Goal: Find specific page/section: Find specific page/section

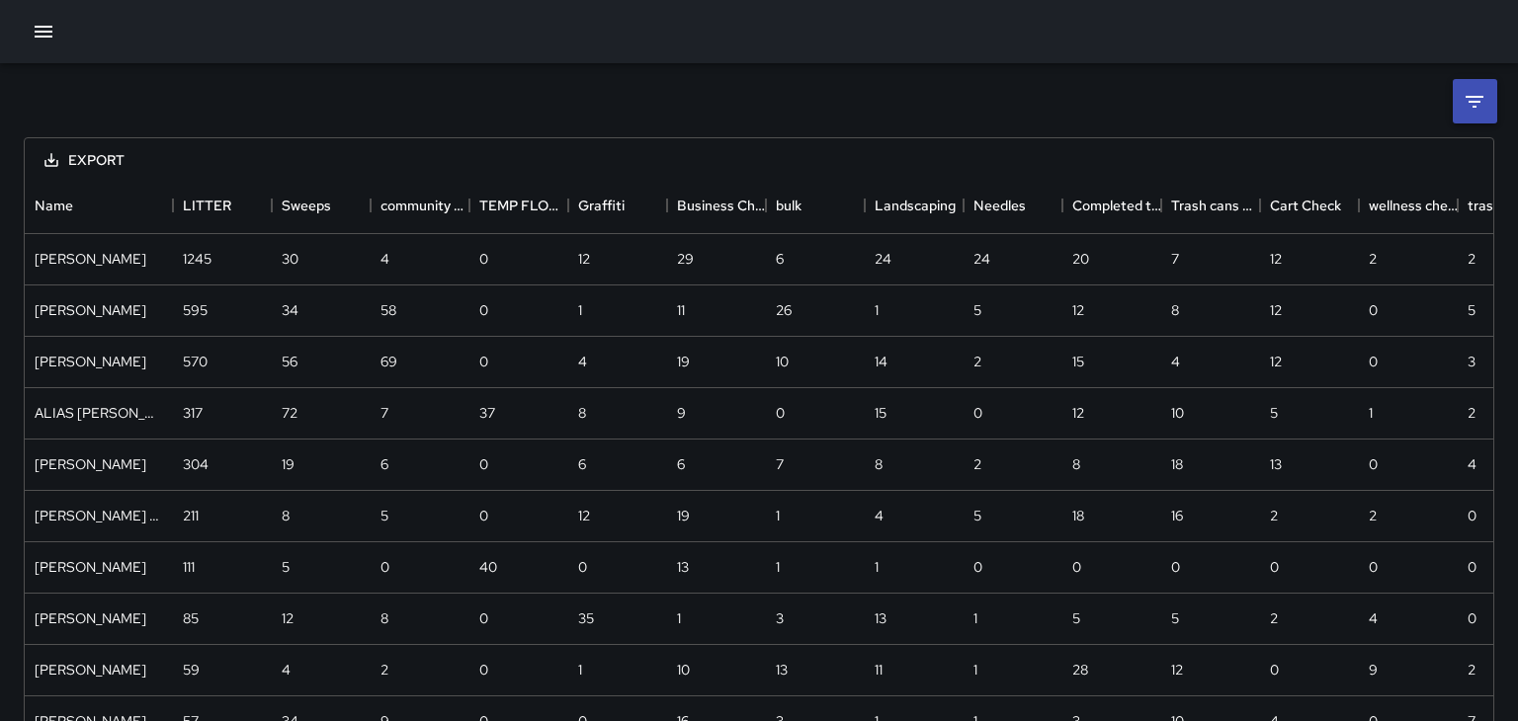
scroll to position [569, 1468]
click at [715, 213] on icon "Sort" at bounding box center [722, 206] width 18 height 18
click at [703, 202] on div "Business Check" at bounding box center [693, 205] width 32 height 55
click at [197, 120] on div "Export Name LITTER Sweeps community engagement TEMP FLOWER BASKET WATERING FIX …" at bounding box center [759, 444] width 1518 height 762
click at [33, 26] on icon "button" at bounding box center [44, 32] width 24 height 24
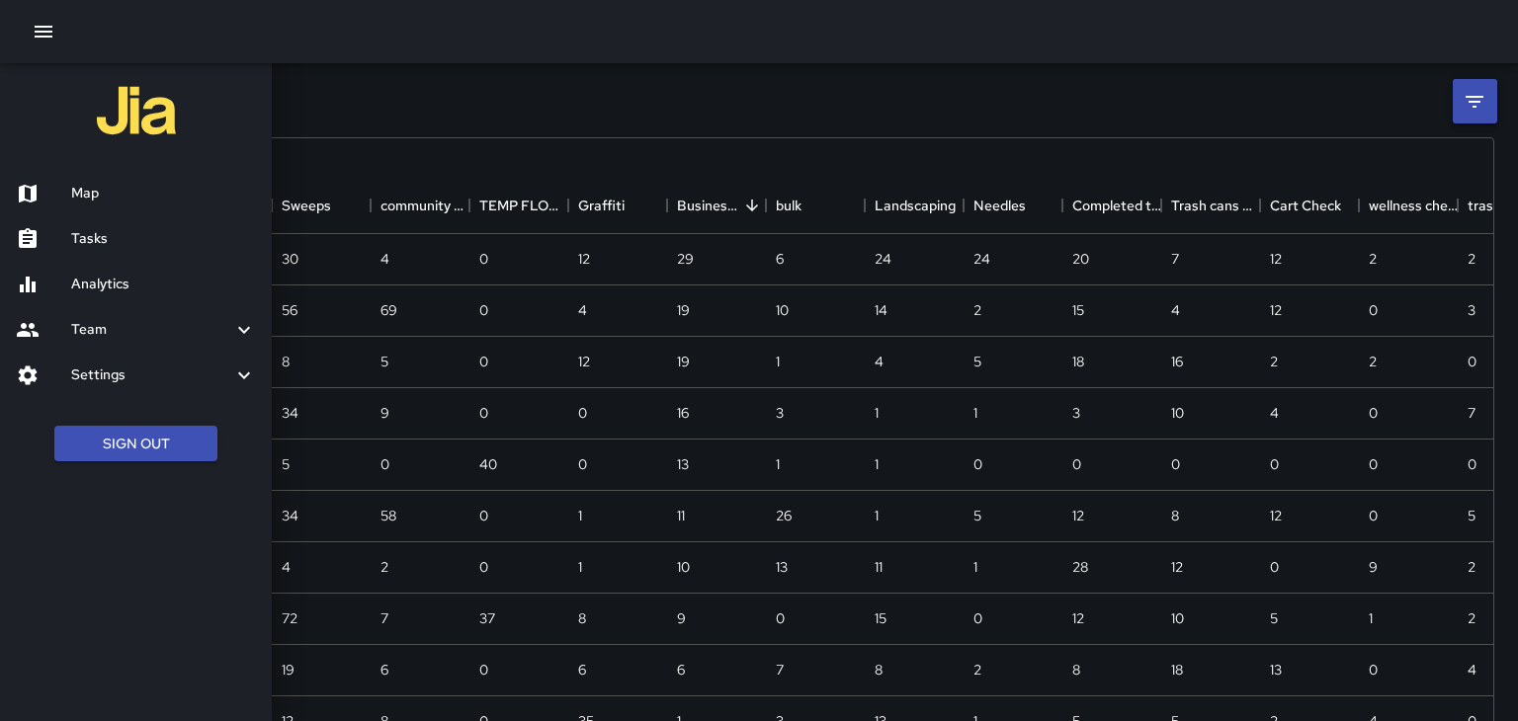
click at [118, 189] on h6 "Map" at bounding box center [163, 194] width 185 height 22
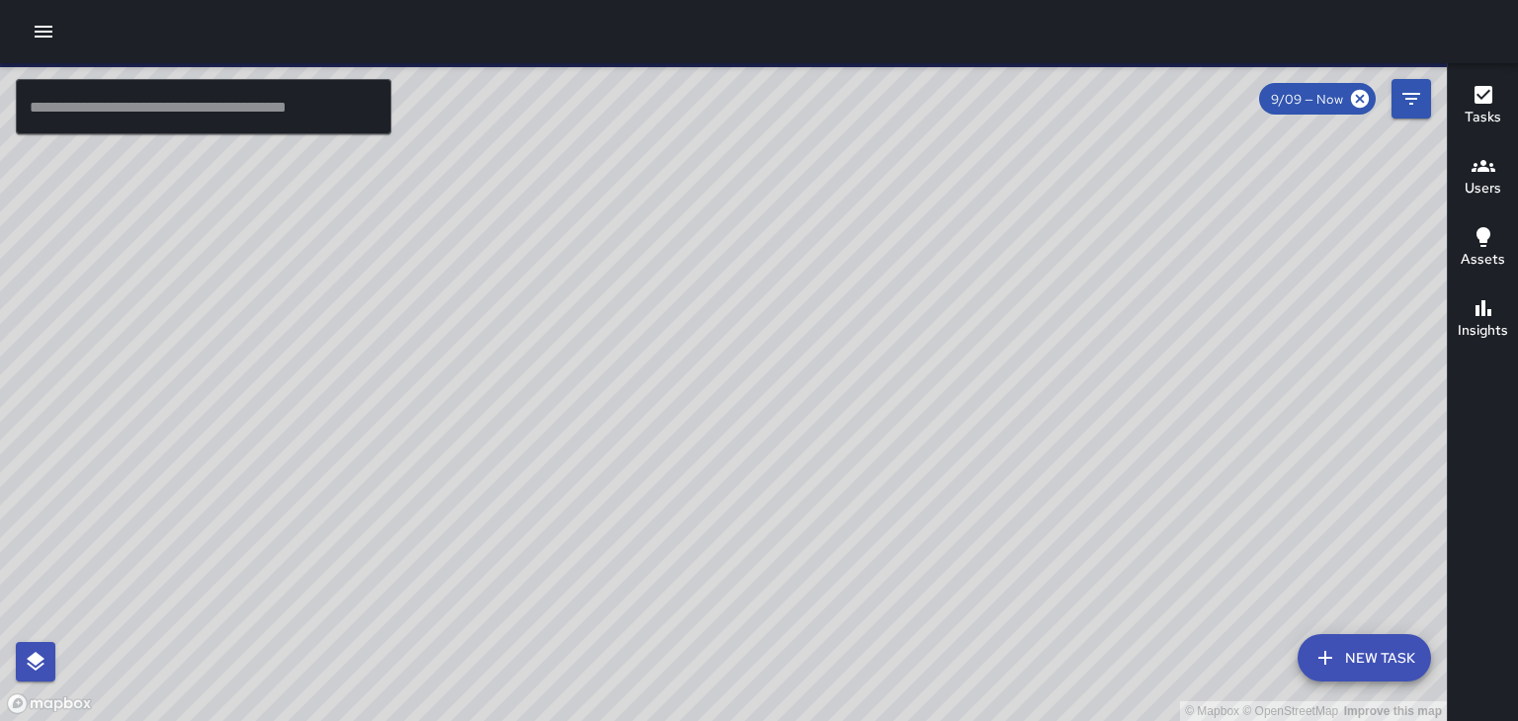
click at [118, 189] on div "© Mapbox © OpenStreetMap Improve this map" at bounding box center [723, 392] width 1447 height 658
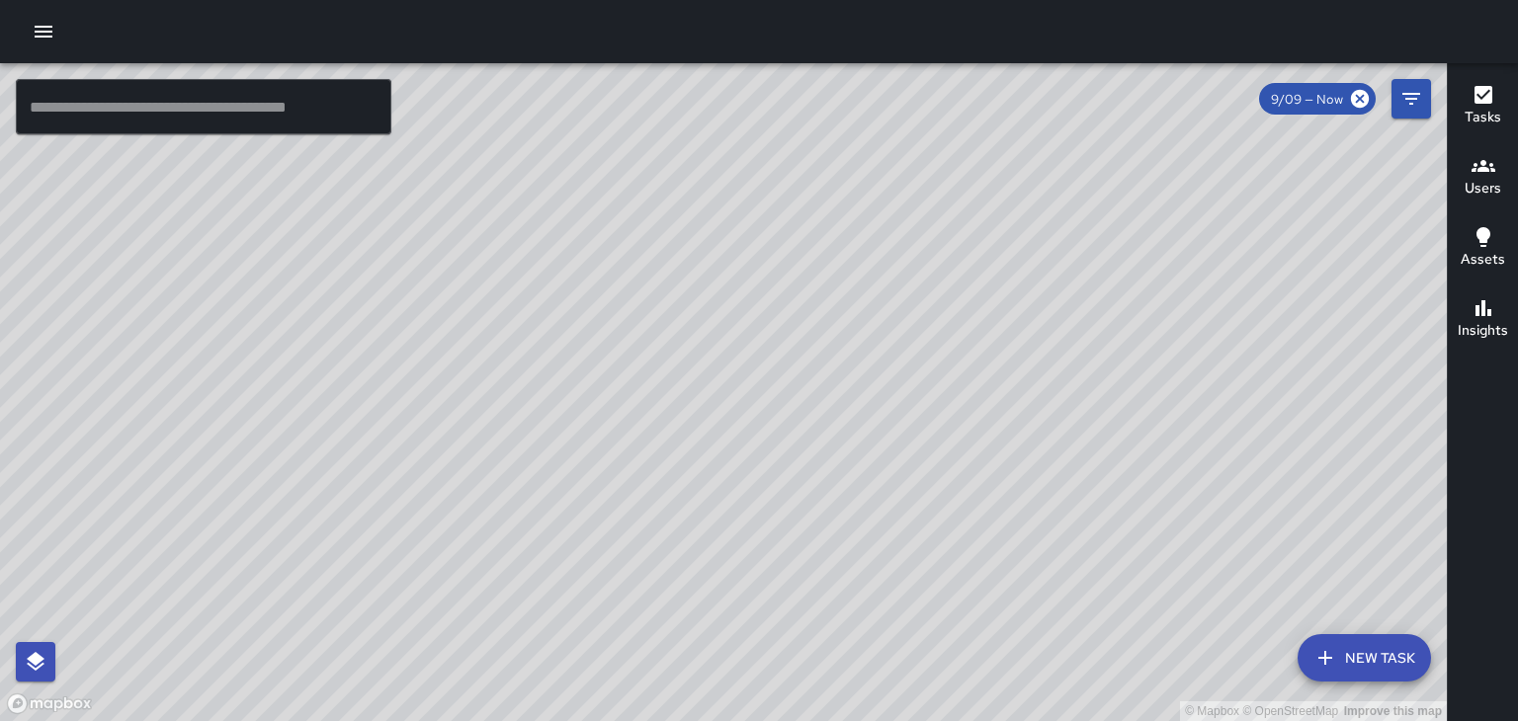
click at [1471, 175] on icon "button" at bounding box center [1483, 166] width 24 height 24
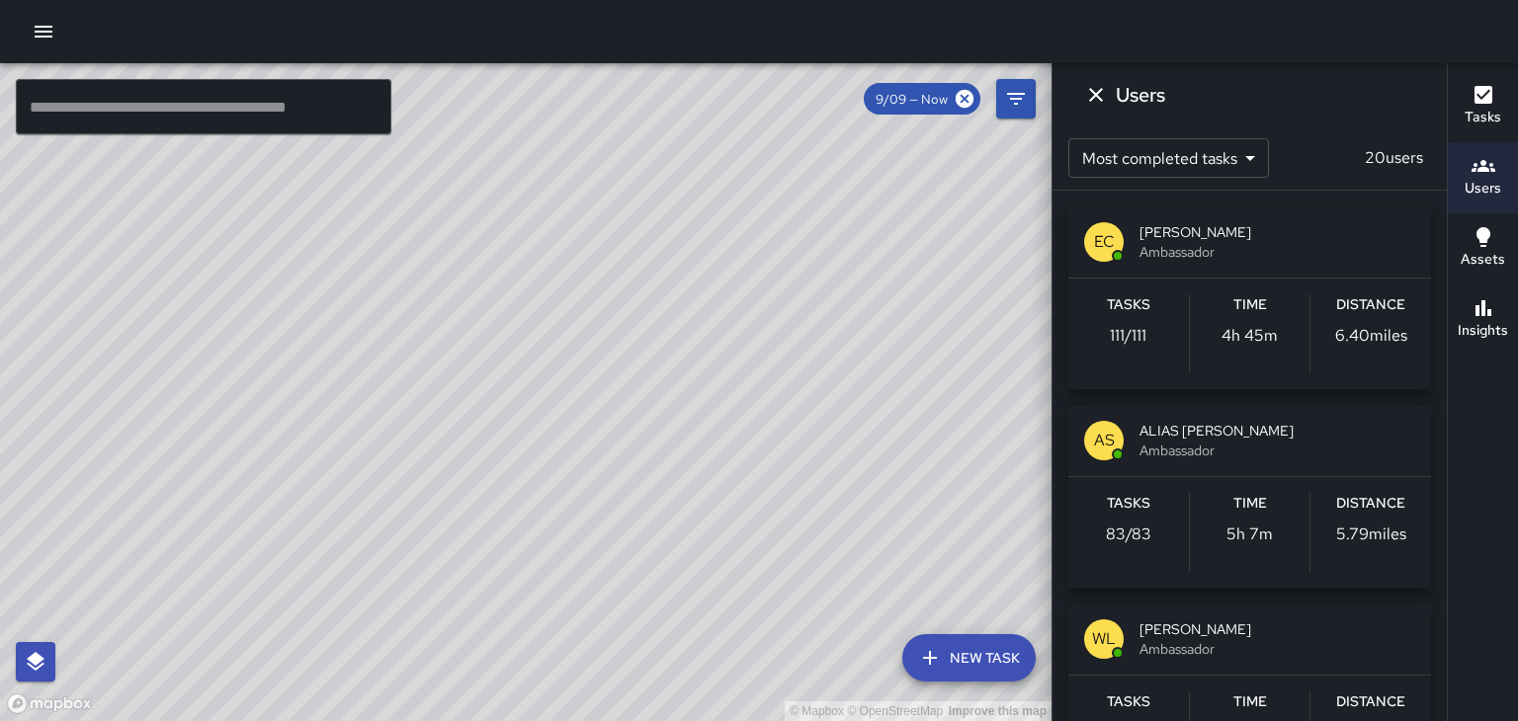
click at [1304, 425] on span "ALIAS [PERSON_NAME]" at bounding box center [1277, 431] width 276 height 20
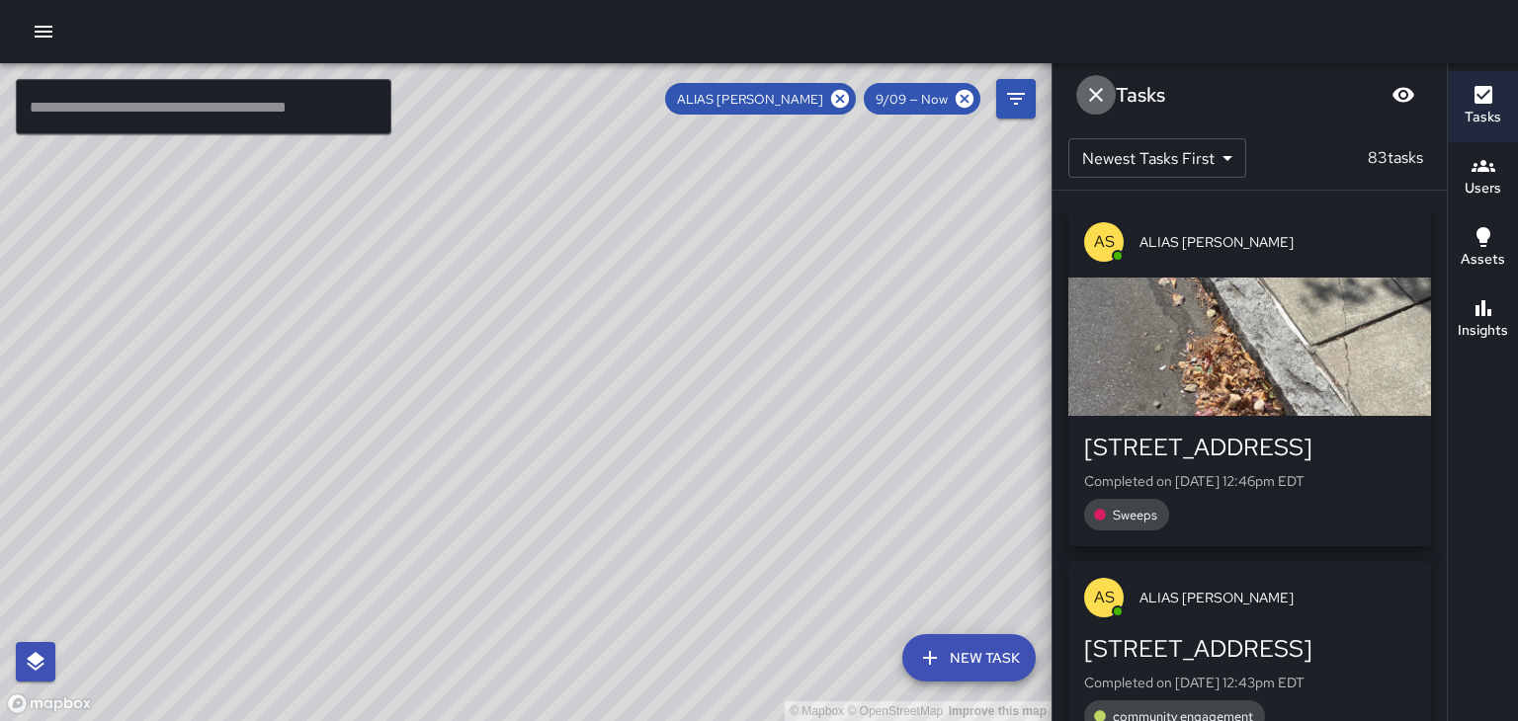
click at [1099, 109] on button "Dismiss" at bounding box center [1096, 95] width 40 height 40
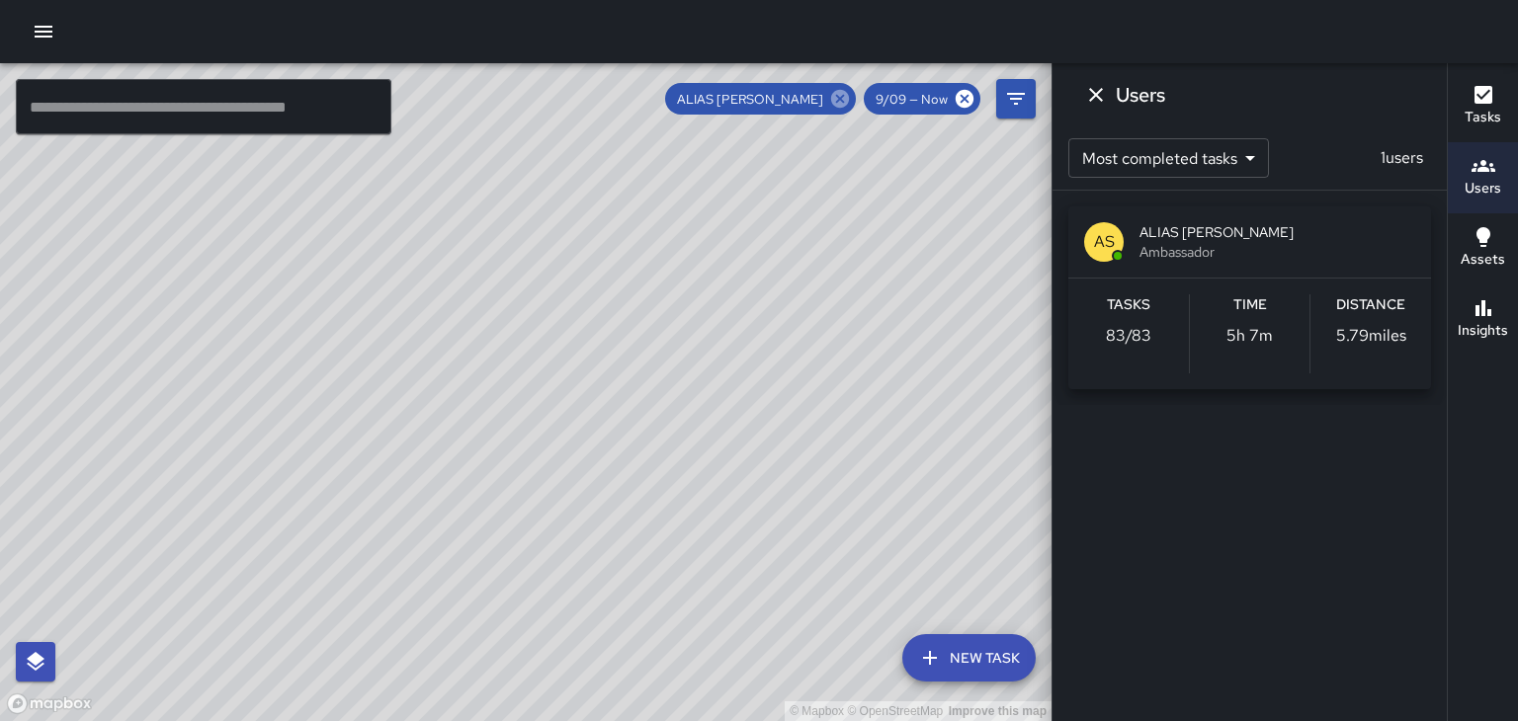
click at [842, 104] on icon at bounding box center [840, 99] width 18 height 18
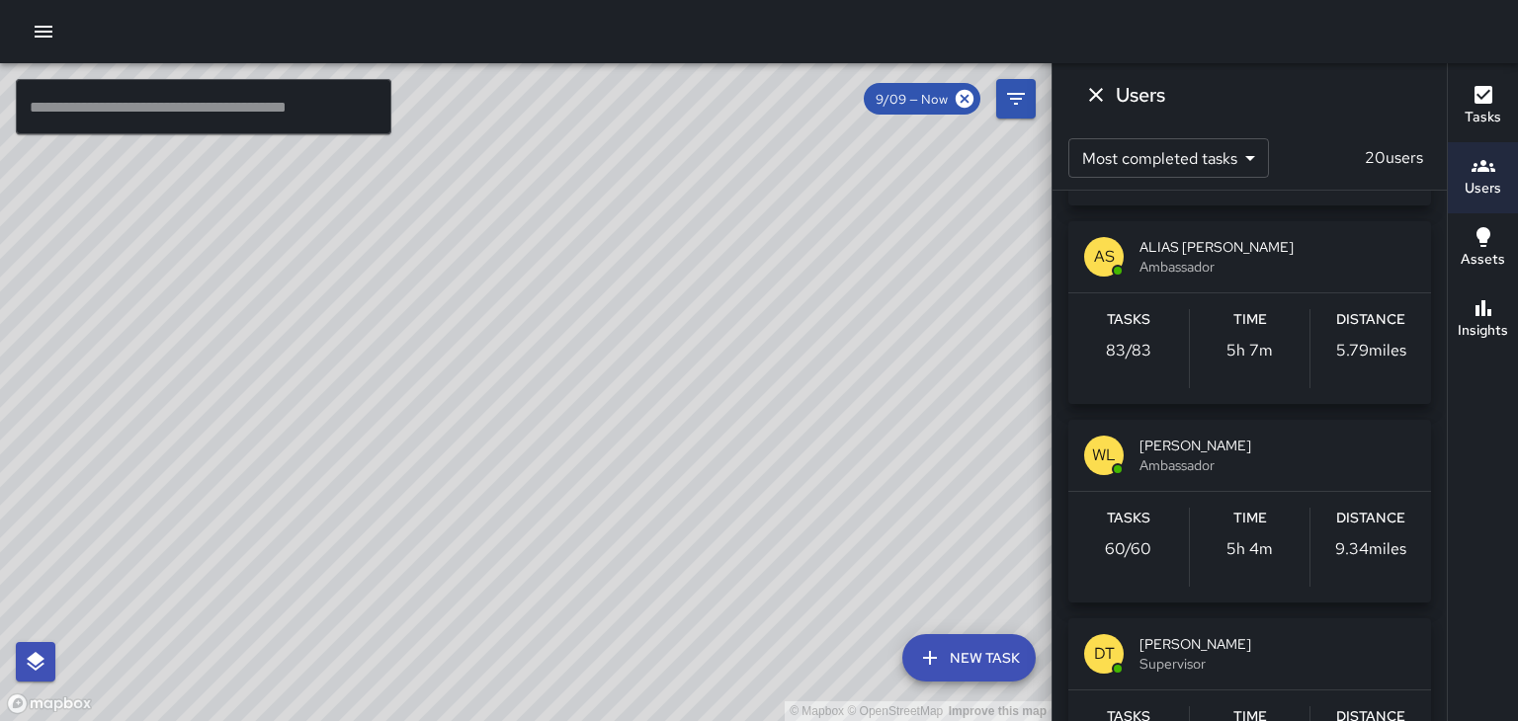
scroll to position [186, 0]
click at [1253, 446] on span "[PERSON_NAME]" at bounding box center [1277, 444] width 276 height 20
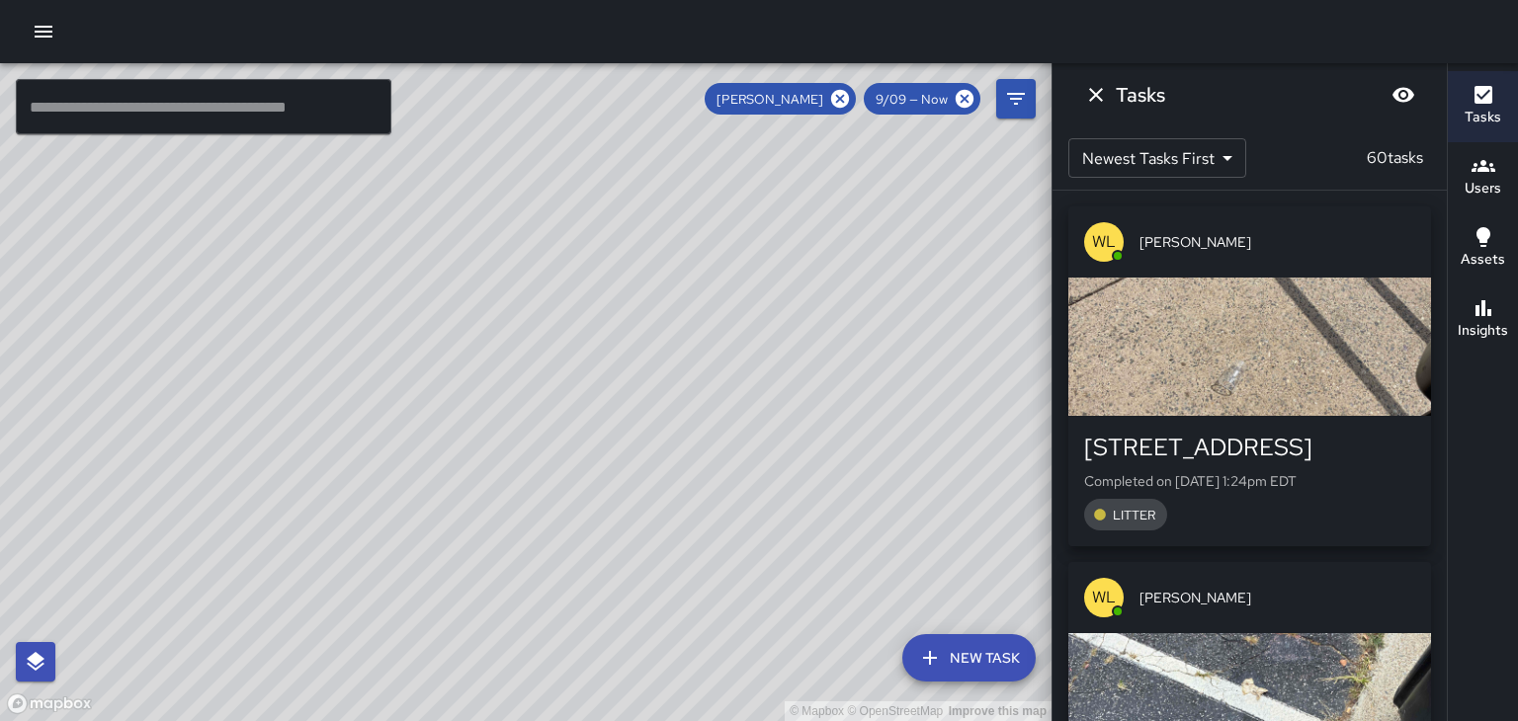
click at [605, 393] on div "© Mapbox © OpenStreetMap Improve this map" at bounding box center [525, 392] width 1051 height 658
click at [617, 433] on div "© Mapbox © OpenStreetMap Improve this map" at bounding box center [525, 392] width 1051 height 658
click at [618, 423] on div "© Mapbox © OpenStreetMap Improve this map" at bounding box center [525, 392] width 1051 height 658
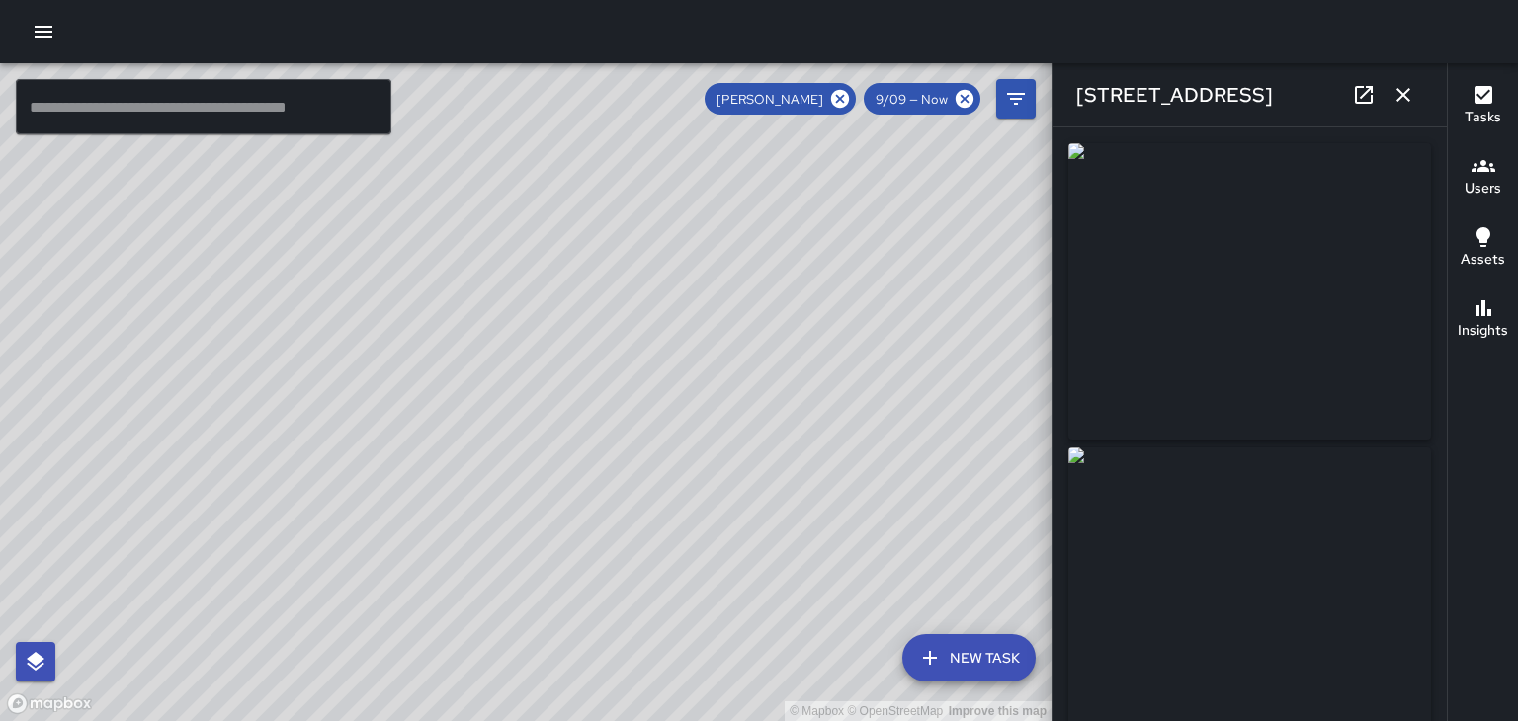
type input "**********"
click at [1408, 95] on icon "button" at bounding box center [1403, 95] width 24 height 24
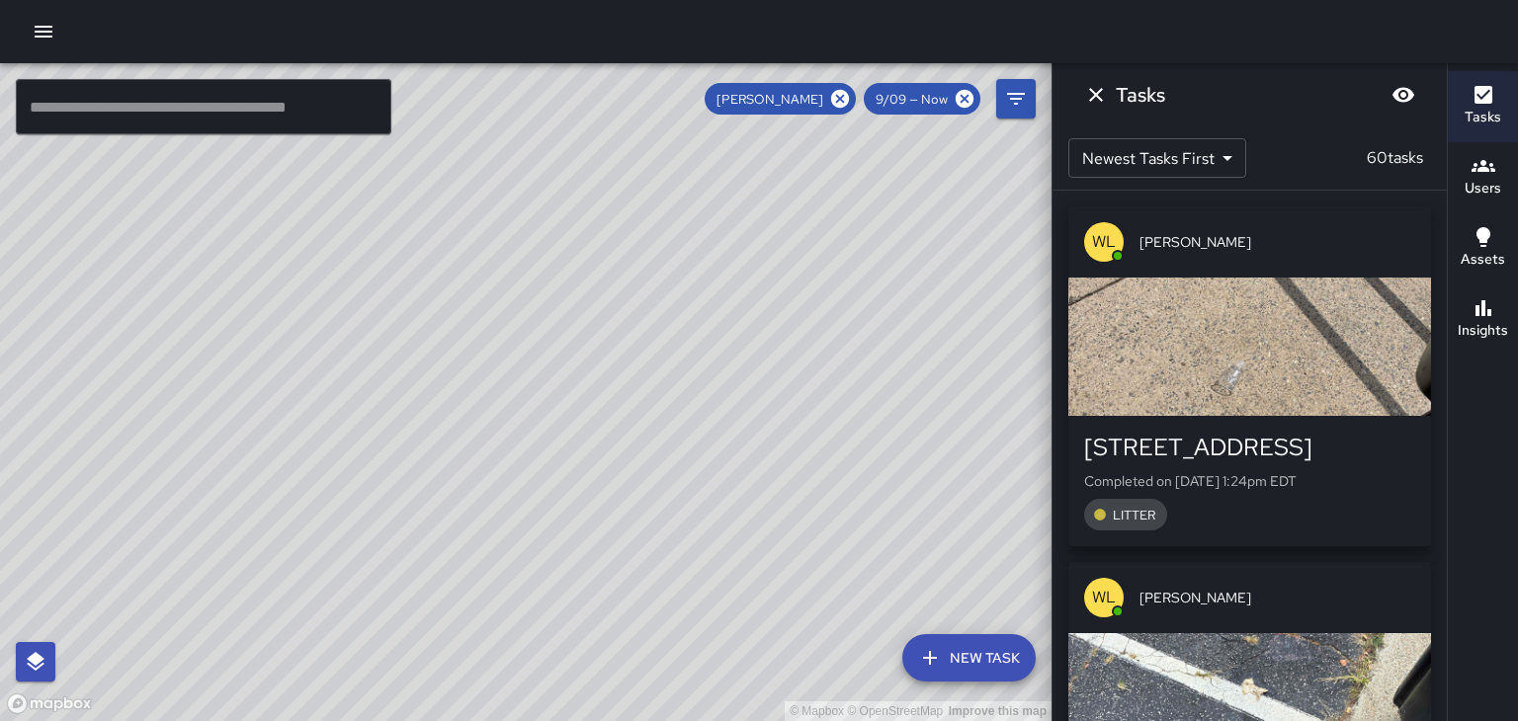
click at [748, 377] on div "© Mapbox © OpenStreetMap Improve this map" at bounding box center [525, 392] width 1051 height 658
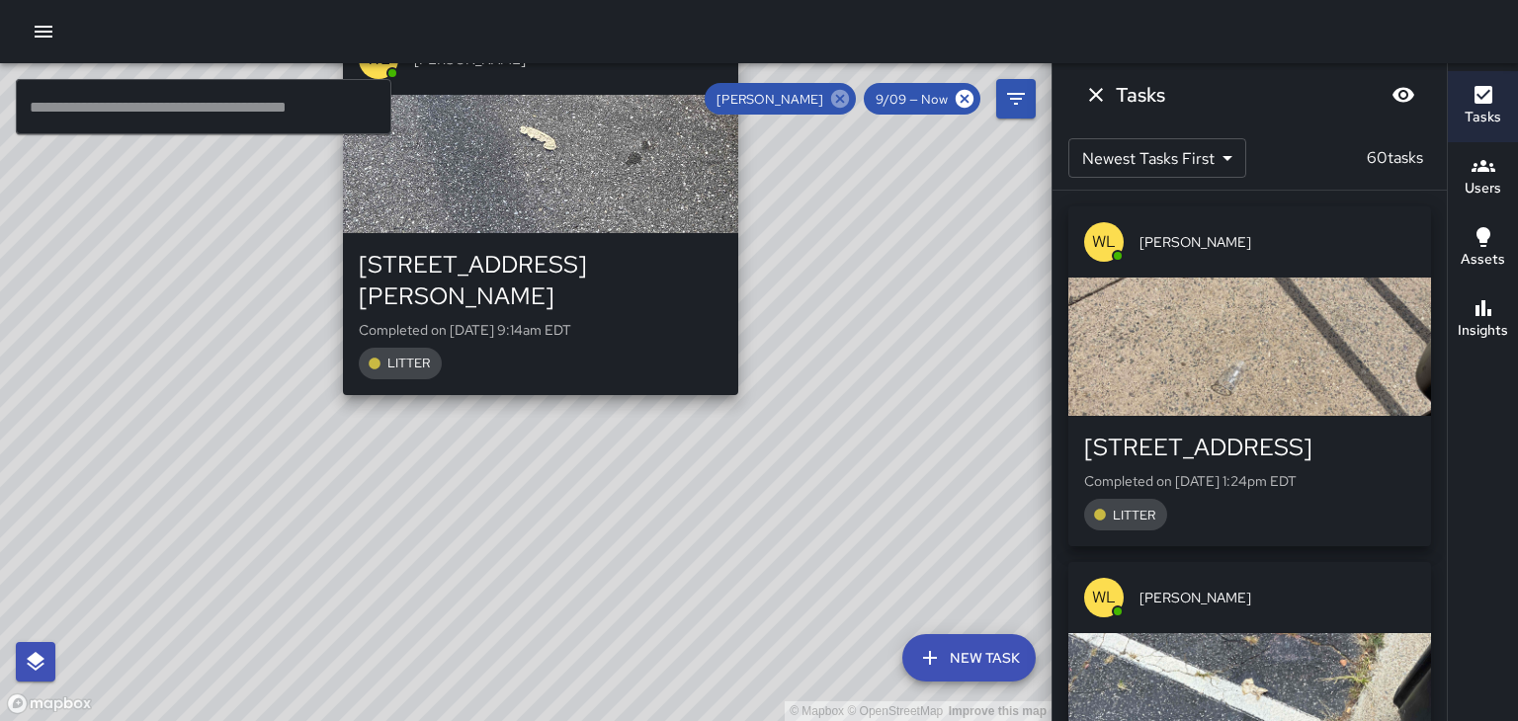
click at [847, 100] on icon at bounding box center [840, 99] width 18 height 18
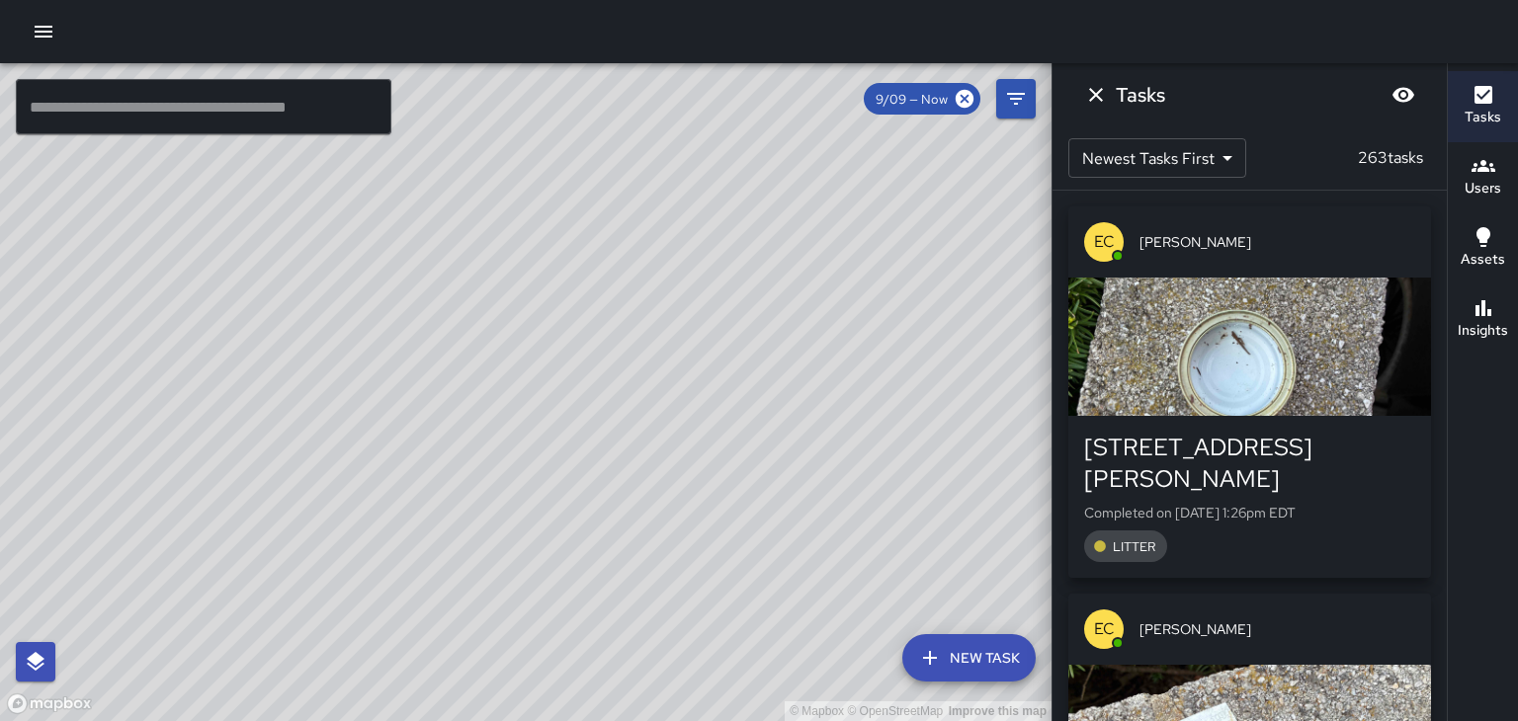
click at [1329, 336] on div "button" at bounding box center [1249, 347] width 363 height 138
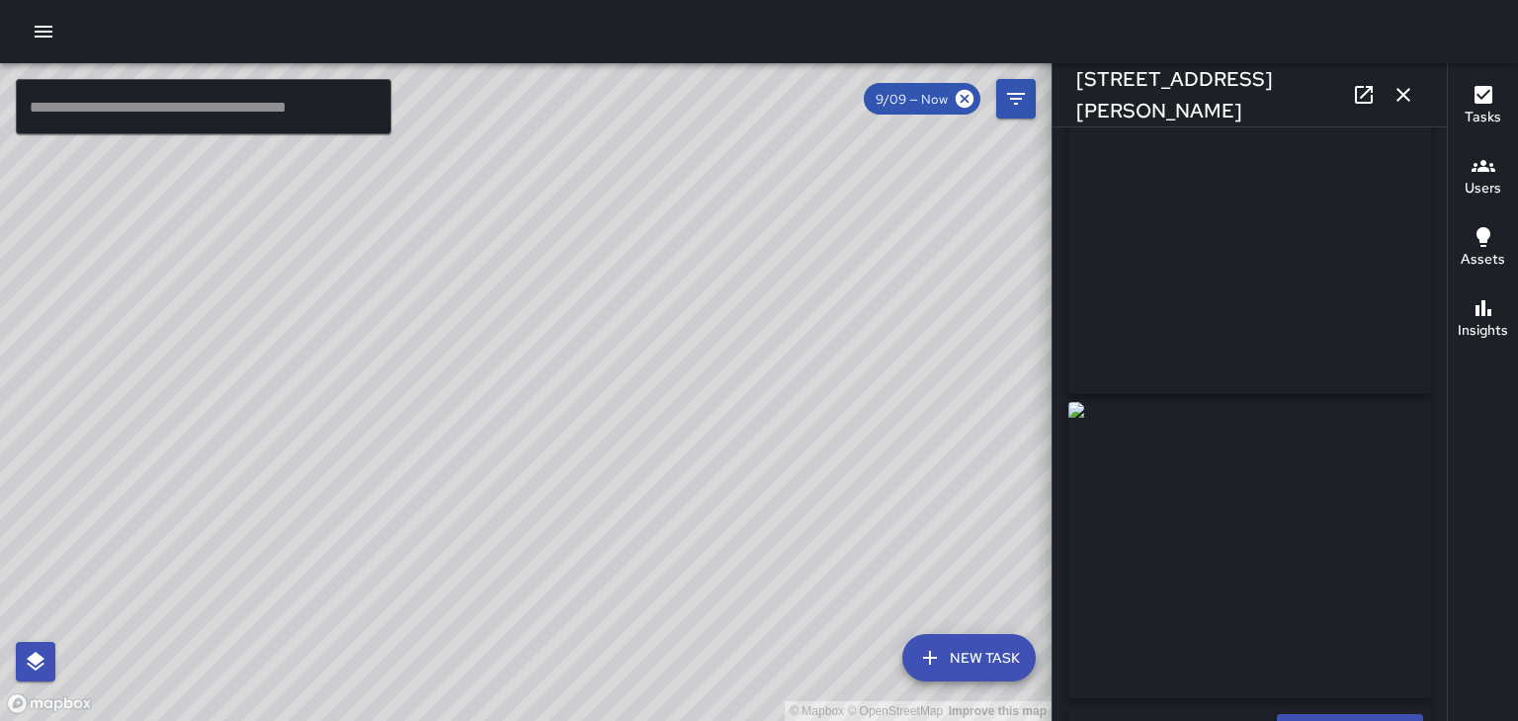
scroll to position [53, 0]
click at [1399, 94] on icon "button" at bounding box center [1403, 95] width 24 height 24
